Goal: Task Accomplishment & Management: Manage account settings

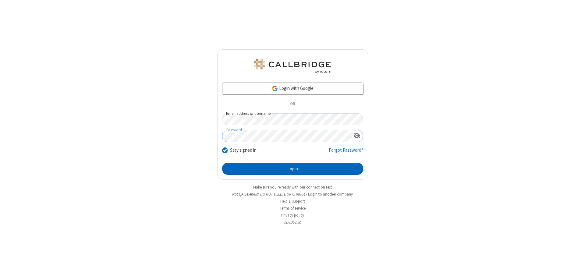
click at [293, 169] on button "Login" at bounding box center [292, 169] width 141 height 12
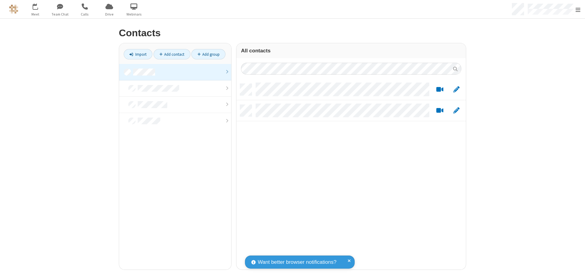
click at [175, 72] on link at bounding box center [175, 72] width 112 height 16
click at [172, 54] on link "Add contact" at bounding box center [172, 54] width 37 height 10
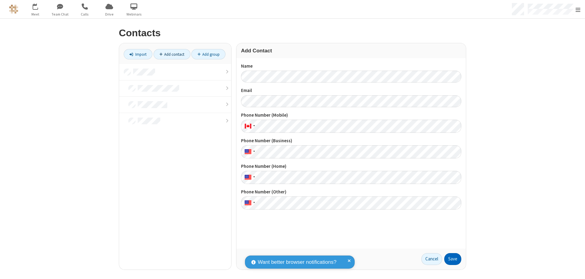
click at [453, 259] on button "Save" at bounding box center [452, 259] width 17 height 12
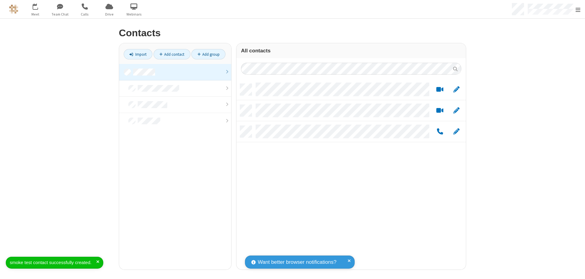
scroll to position [186, 225]
click at [172, 54] on link "Add contact" at bounding box center [172, 54] width 37 height 10
